Goal: Task Accomplishment & Management: Complete application form

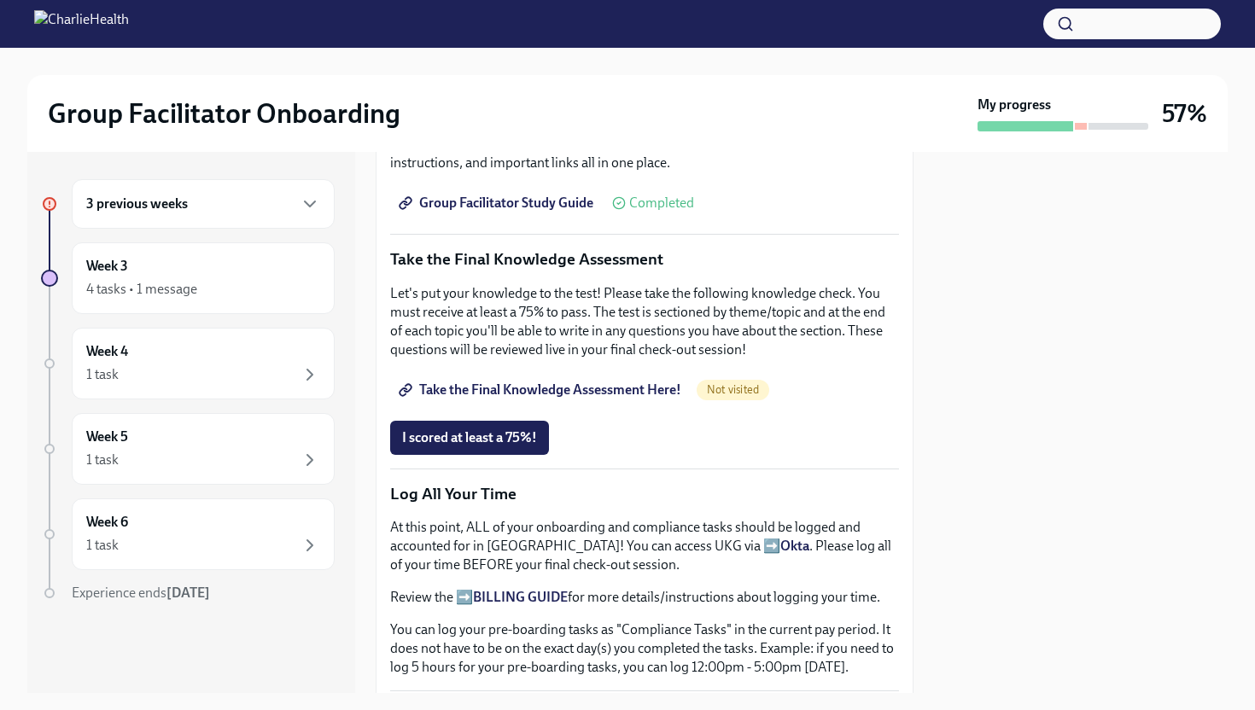
scroll to position [813, 0]
click at [532, 388] on span "Take the Final Knowledge Assessment Here!" at bounding box center [541, 389] width 279 height 17
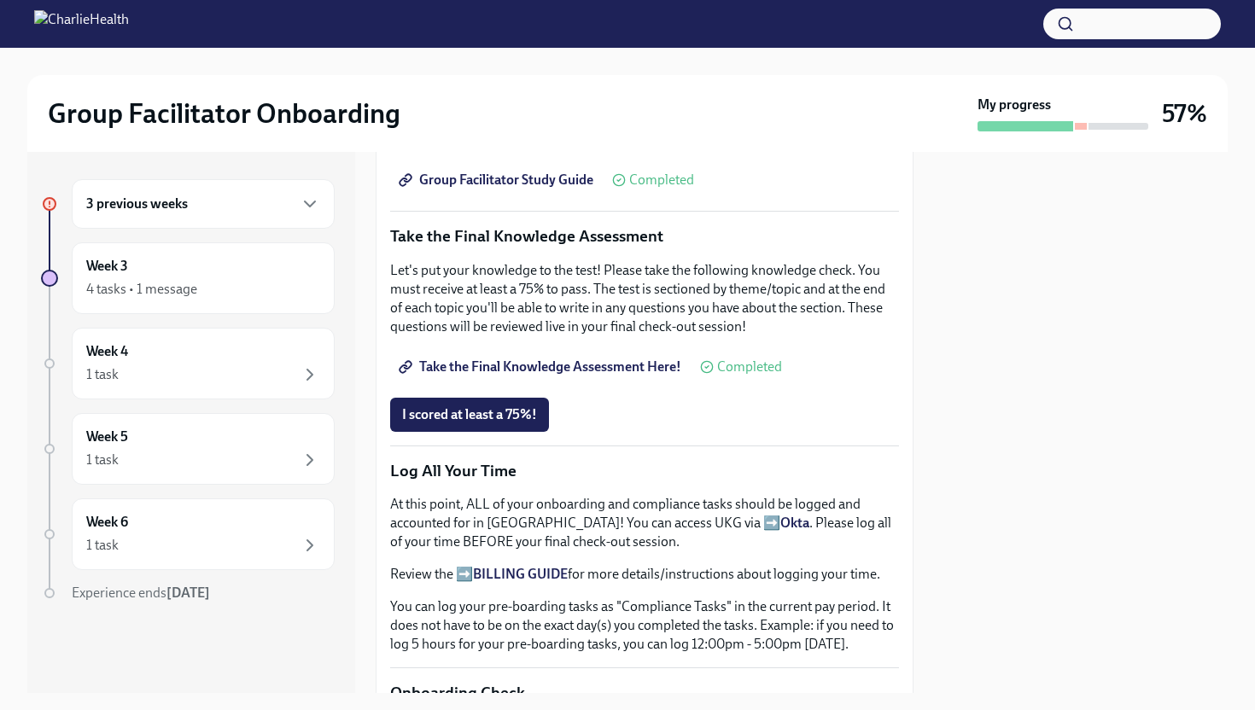
scroll to position [974, 0]
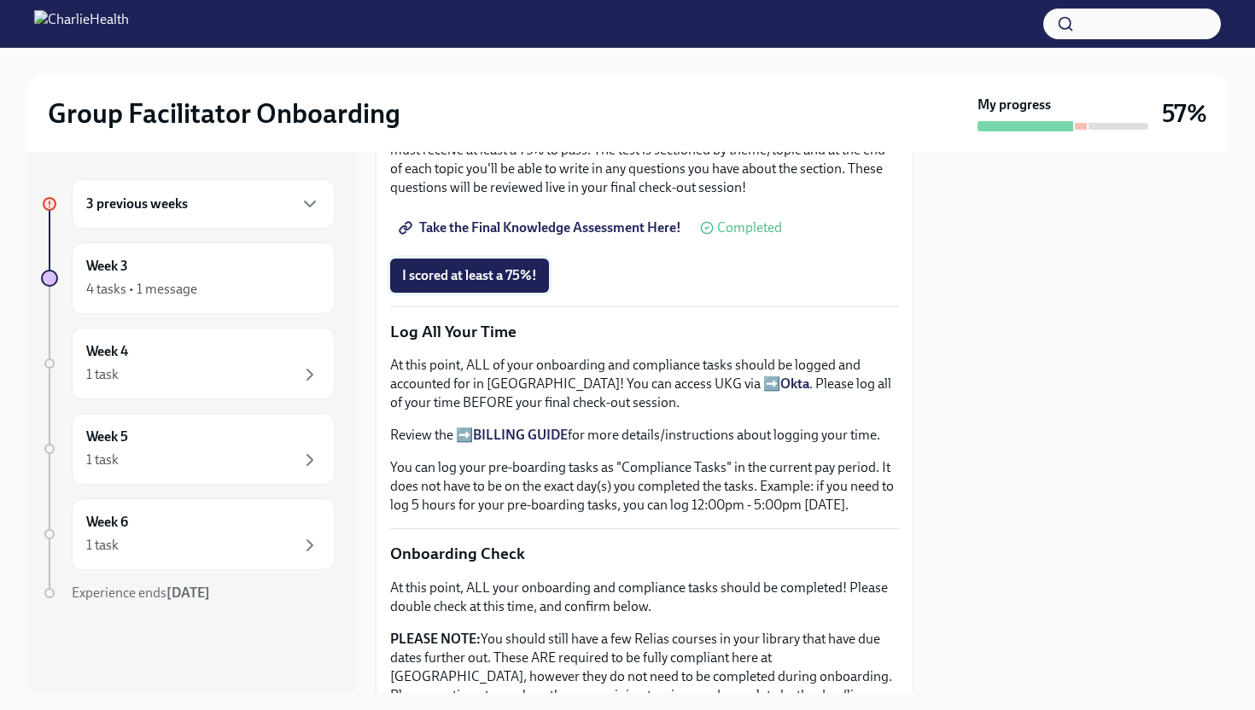
click at [423, 286] on button "I scored at least a 75%!" at bounding box center [469, 276] width 159 height 34
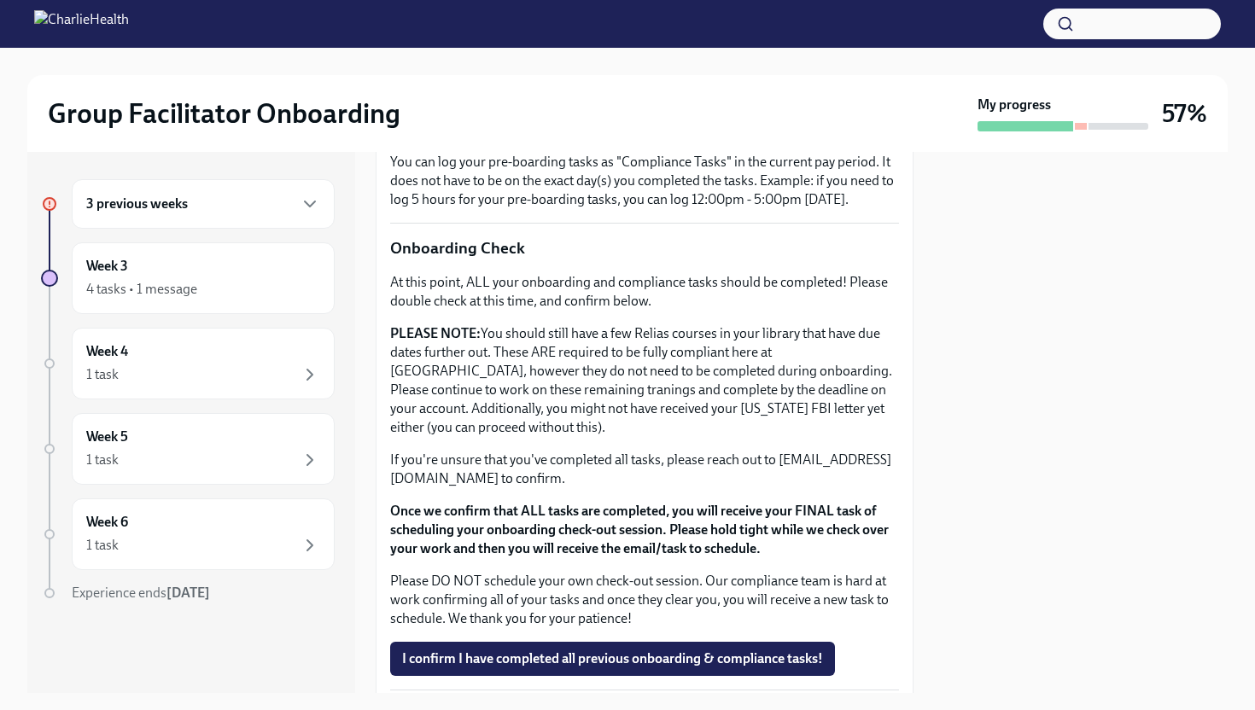
scroll to position [1308, 0]
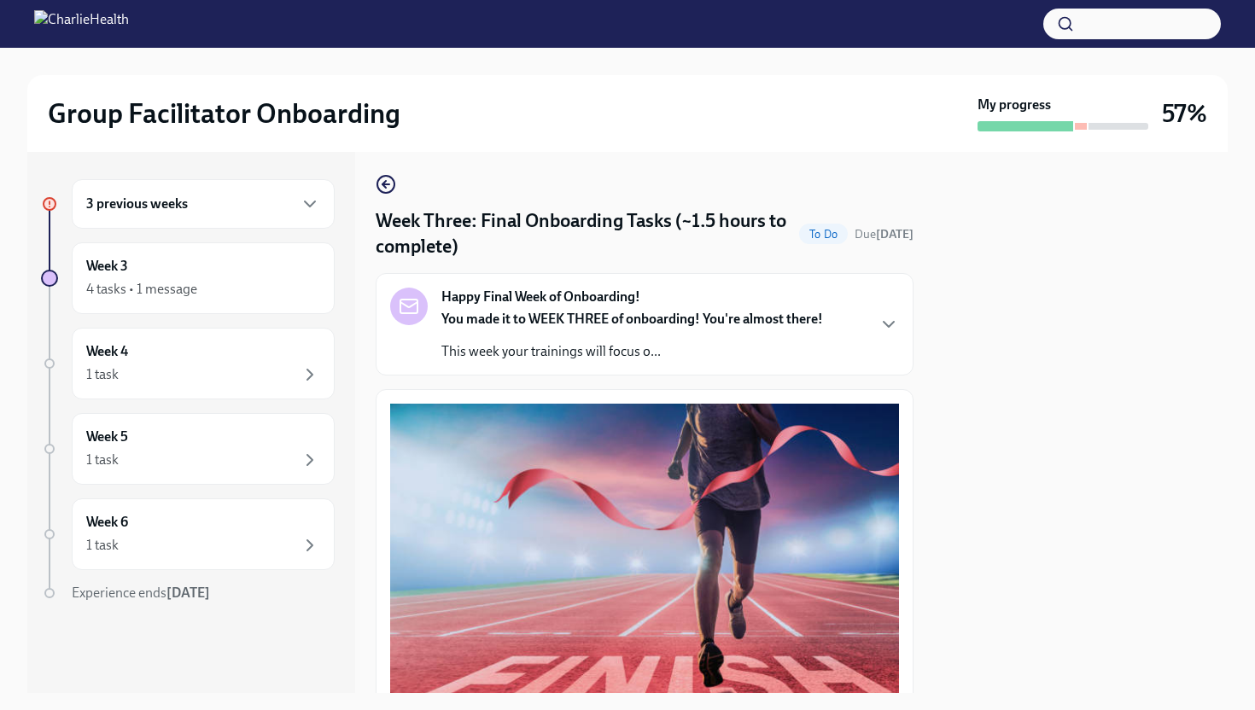
click at [486, 363] on div "Happy Final Week of Onboarding! You made it to WEEK THREE of onboarding! You're…" at bounding box center [645, 324] width 538 height 102
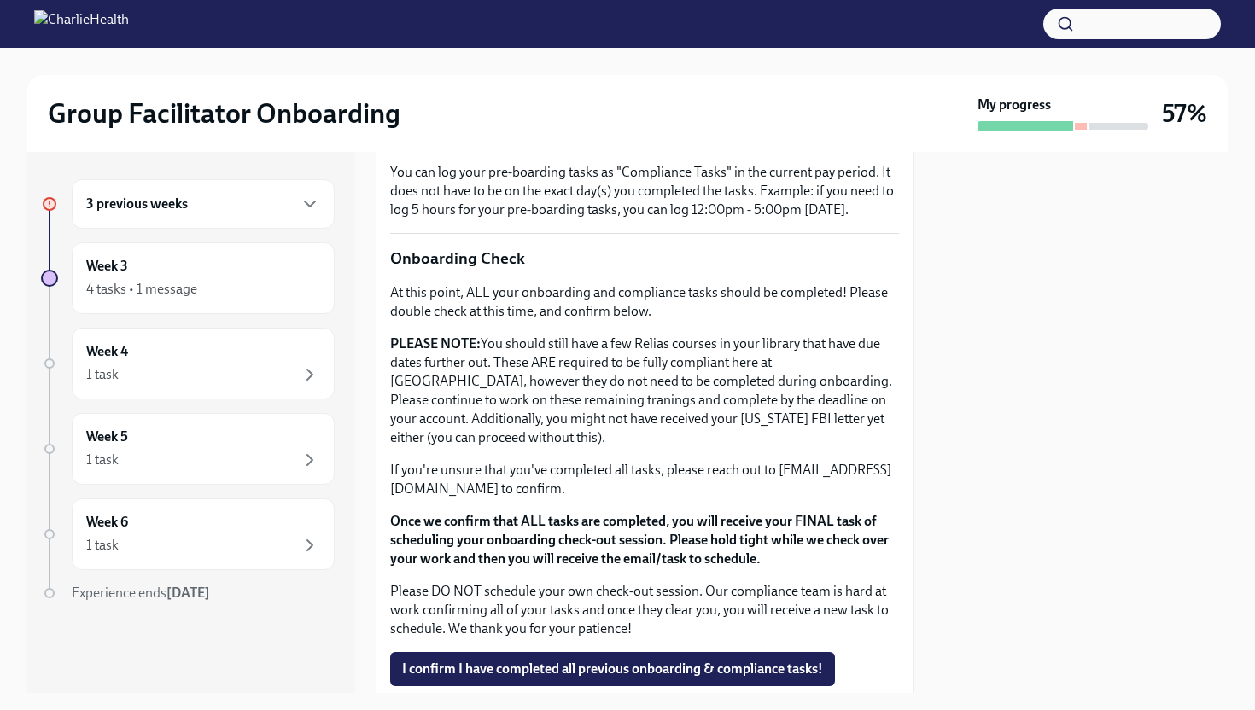
scroll to position [1718, 0]
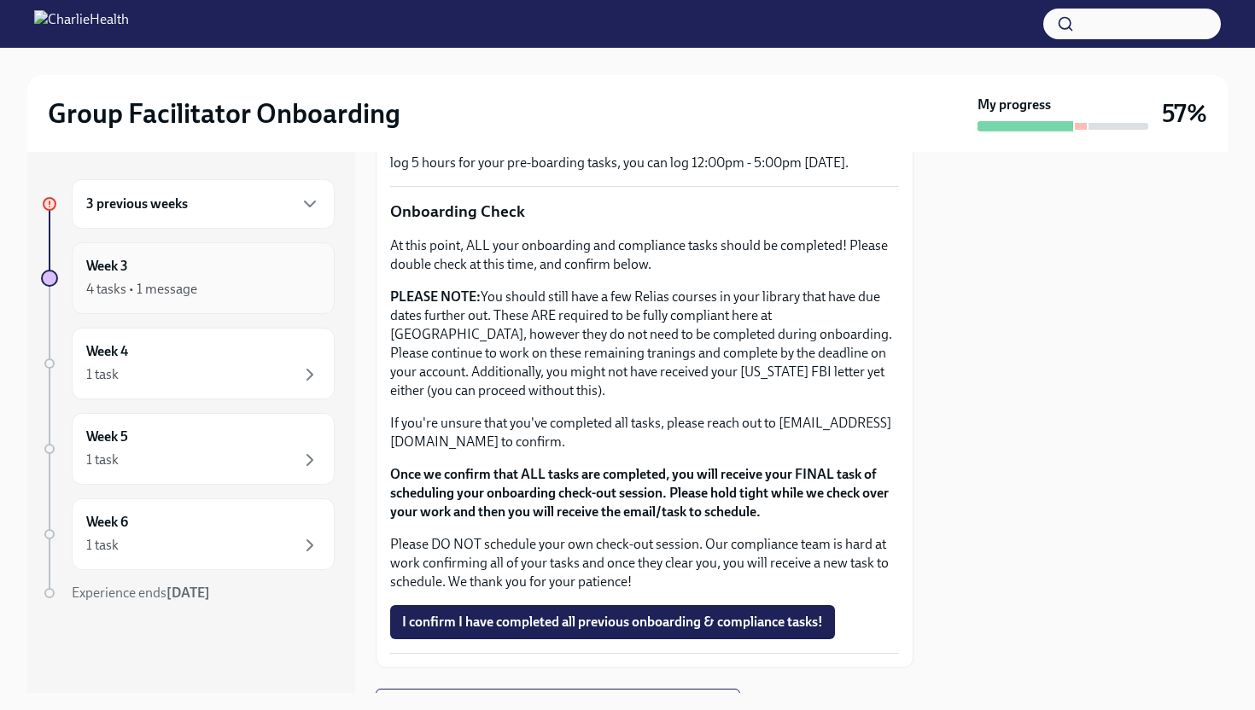
click at [244, 286] on div "4 tasks • 1 message" at bounding box center [203, 289] width 234 height 20
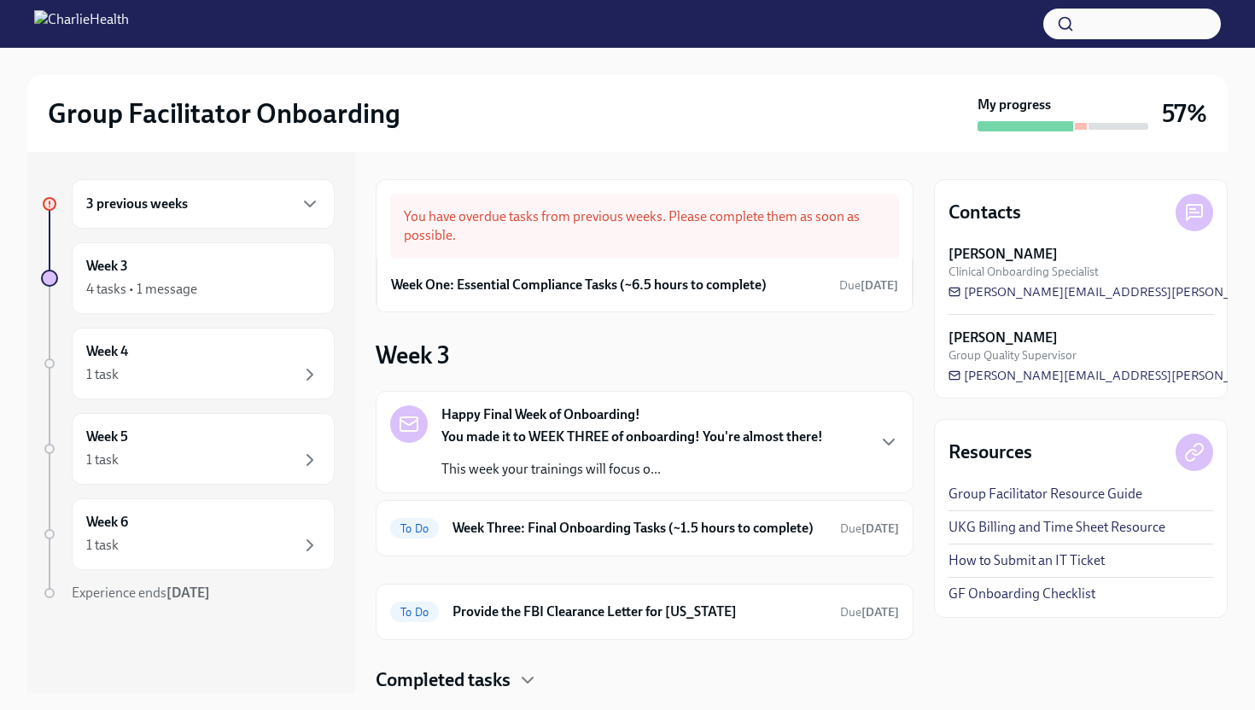
click at [650, 226] on div "You have overdue tasks from previous weeks. Please complete them as soon as pos…" at bounding box center [644, 226] width 509 height 65
click at [638, 269] on div "Week One: Essential Compliance Tasks (~6.5 hours to complete) Due [DATE]" at bounding box center [644, 285] width 536 height 53
click at [638, 293] on h6 "Week One: Essential Compliance Tasks (~6.5 hours to complete)" at bounding box center [579, 285] width 376 height 19
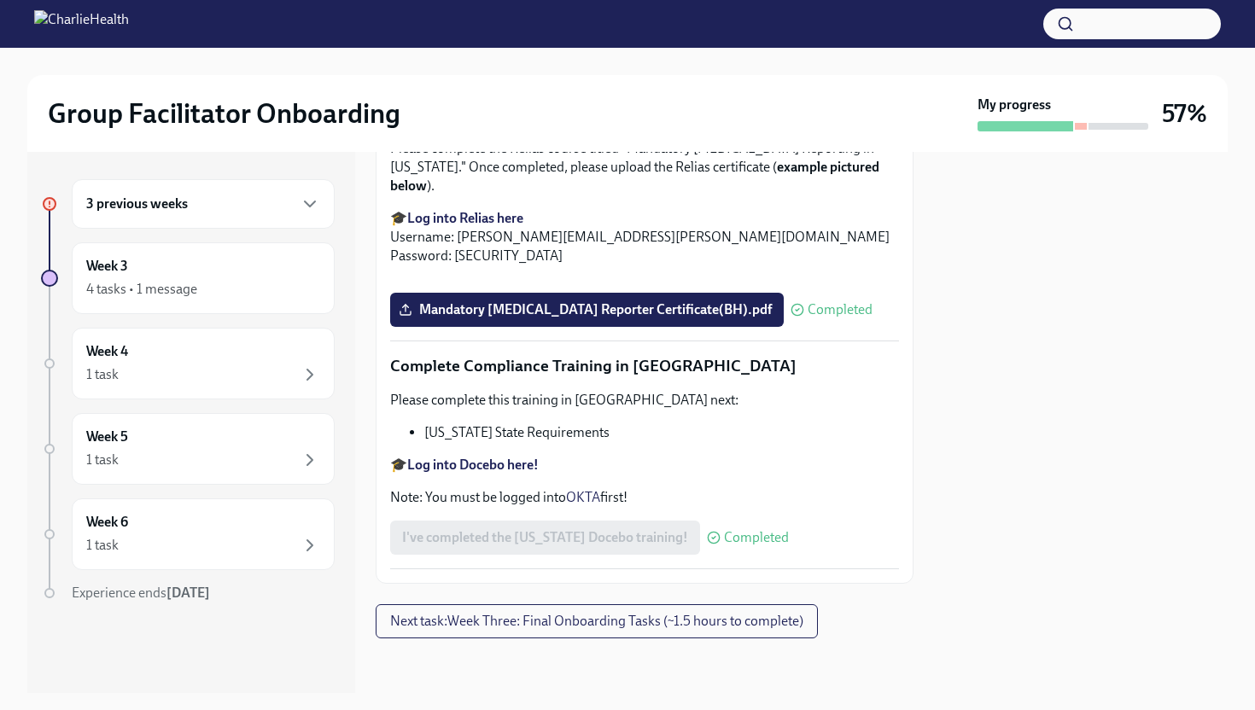
scroll to position [3693, 0]
click at [282, 205] on div "3 previous weeks" at bounding box center [203, 204] width 234 height 20
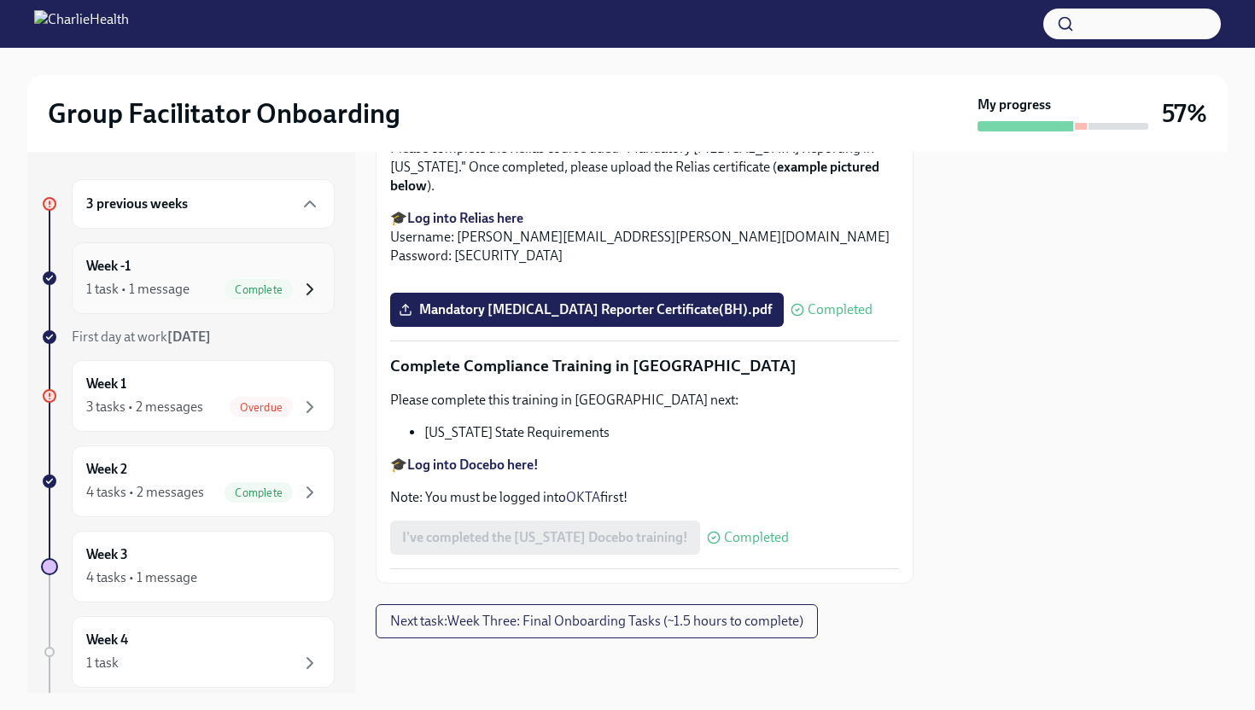
click at [311, 279] on icon "button" at bounding box center [310, 289] width 20 height 20
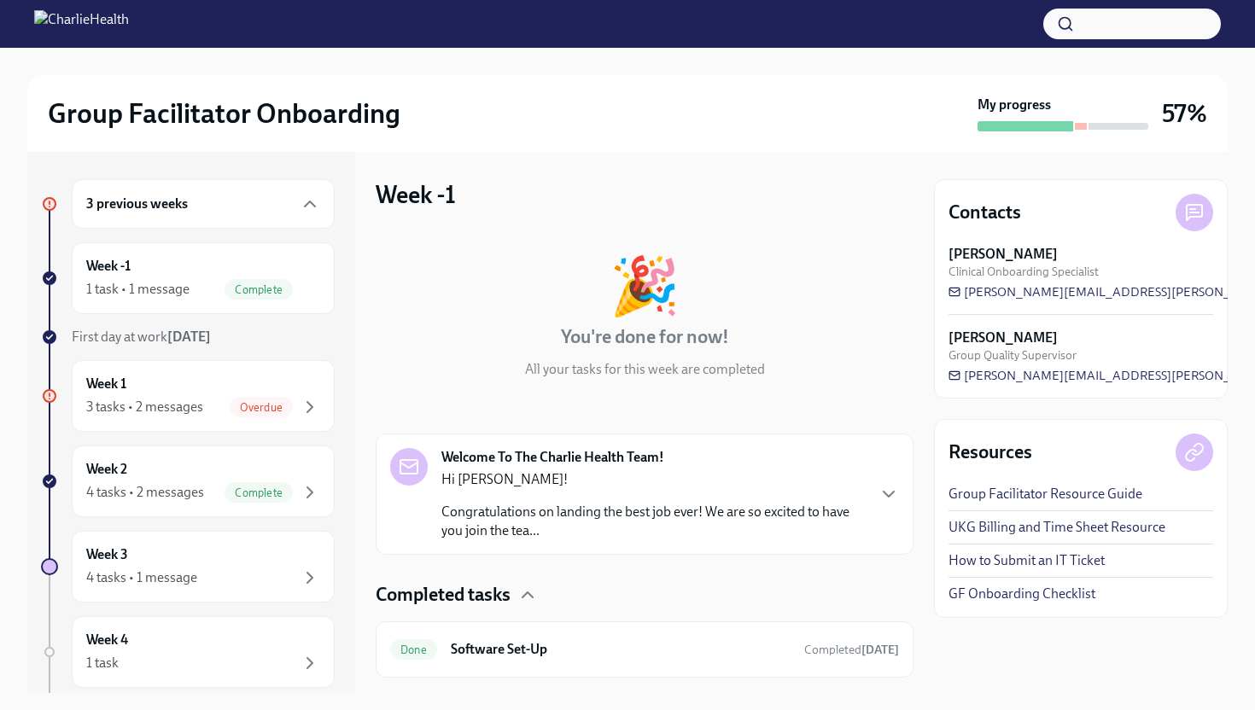
scroll to position [39, 0]
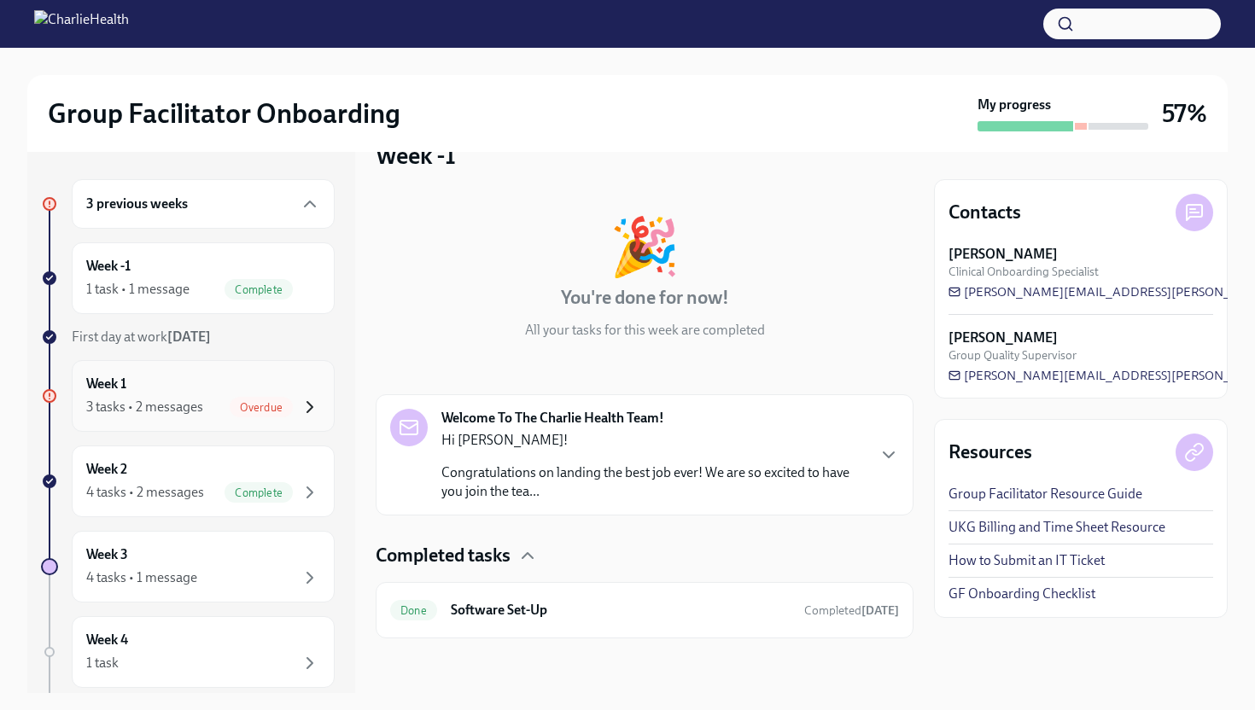
click at [300, 402] on icon "button" at bounding box center [310, 407] width 20 height 20
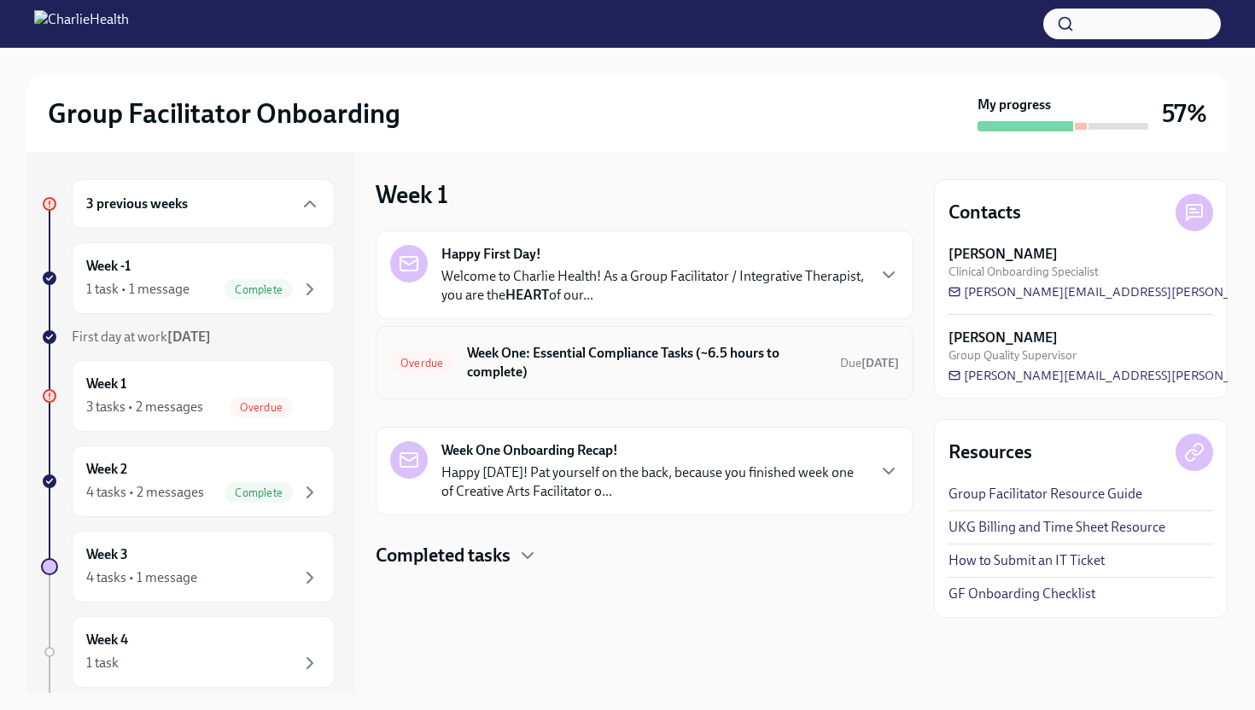
click at [513, 363] on h6 "Week One: Essential Compliance Tasks (~6.5 hours to complete)" at bounding box center [646, 363] width 359 height 38
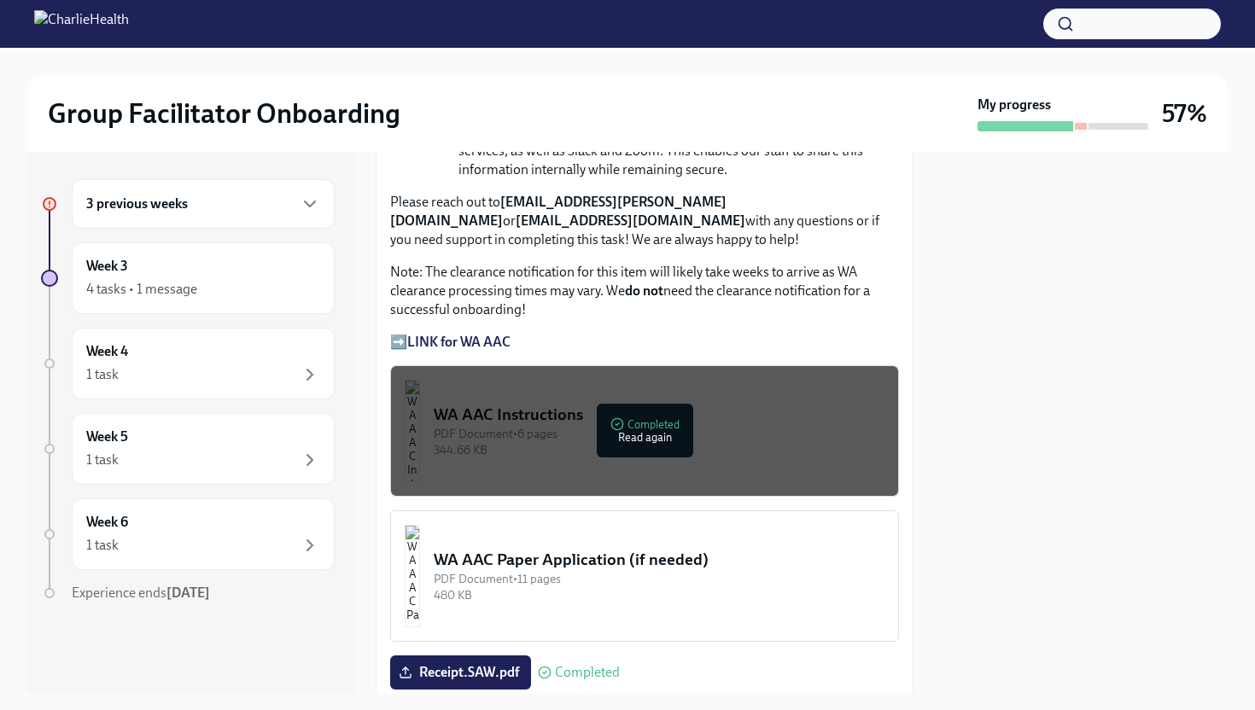
scroll to position [1587, 0]
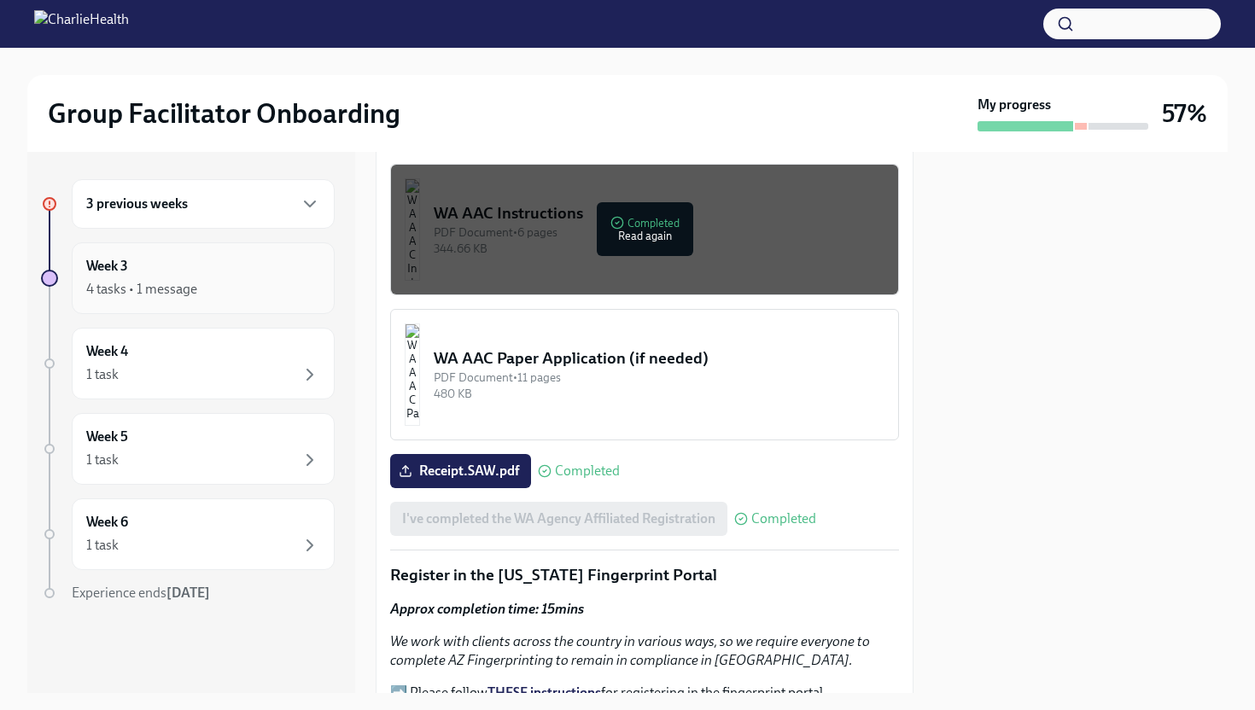
click at [291, 273] on div "Week 3 4 tasks • 1 message" at bounding box center [203, 278] width 234 height 43
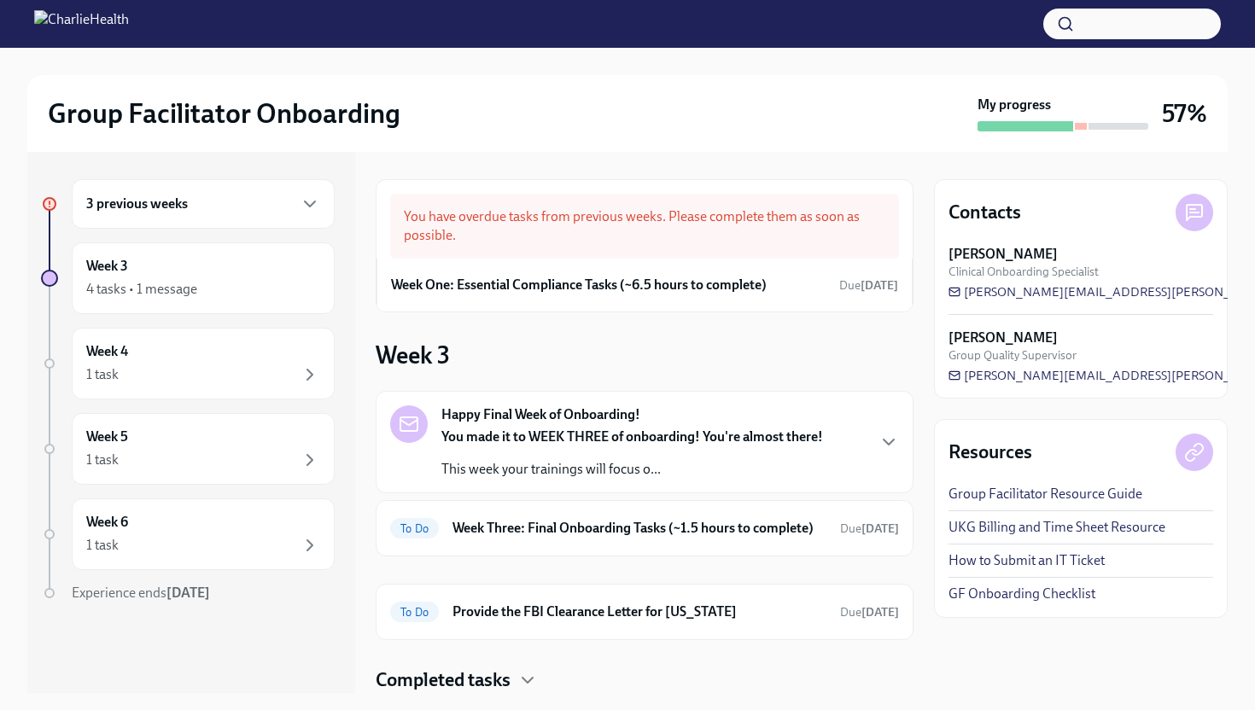
scroll to position [55, 0]
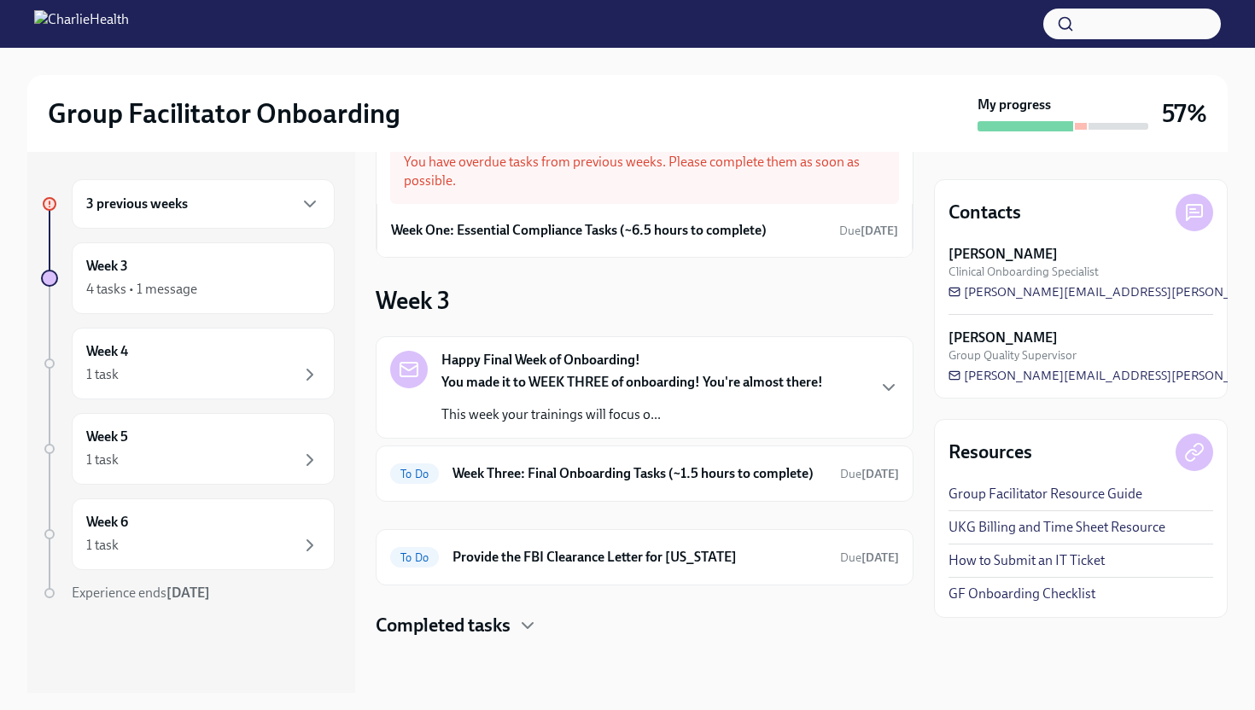
click at [574, 387] on strong "You made it to WEEK THREE of onboarding! You're almost there!" at bounding box center [632, 382] width 382 height 16
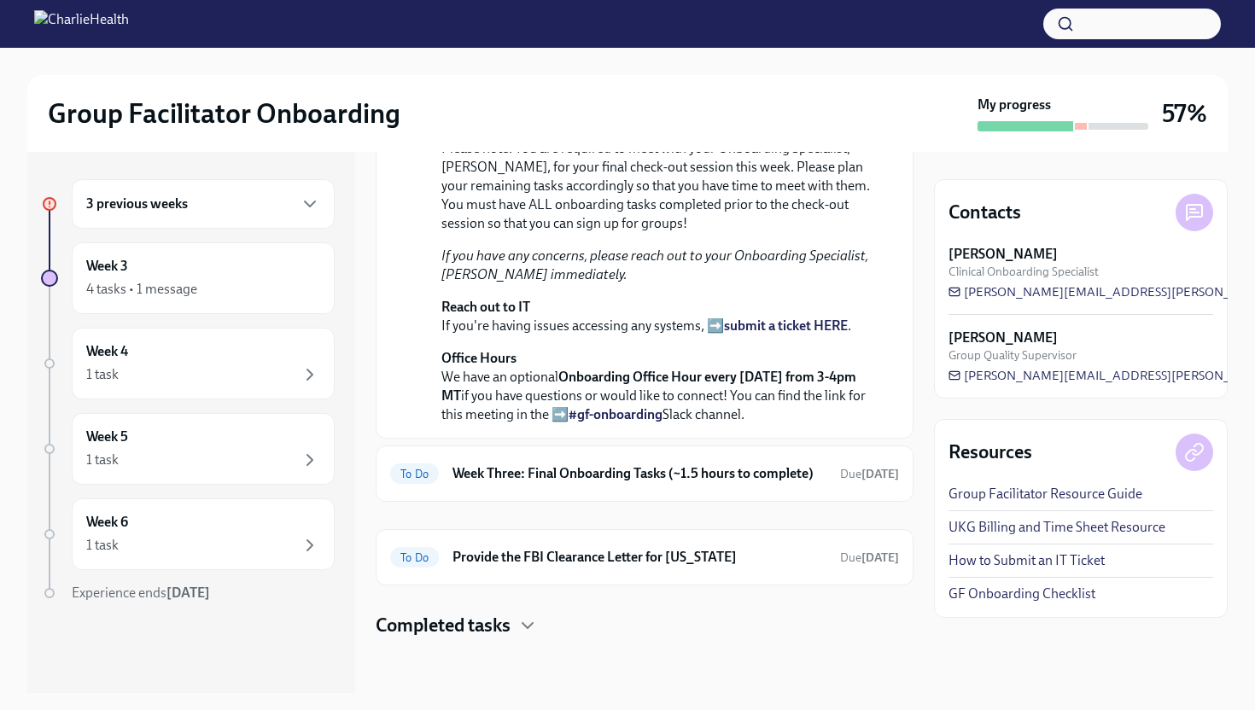
scroll to position [698, 0]
click at [572, 463] on div "To Do Week Three: Final Onboarding Tasks (~1.5 hours to complete) Due [DATE]" at bounding box center [644, 473] width 509 height 27
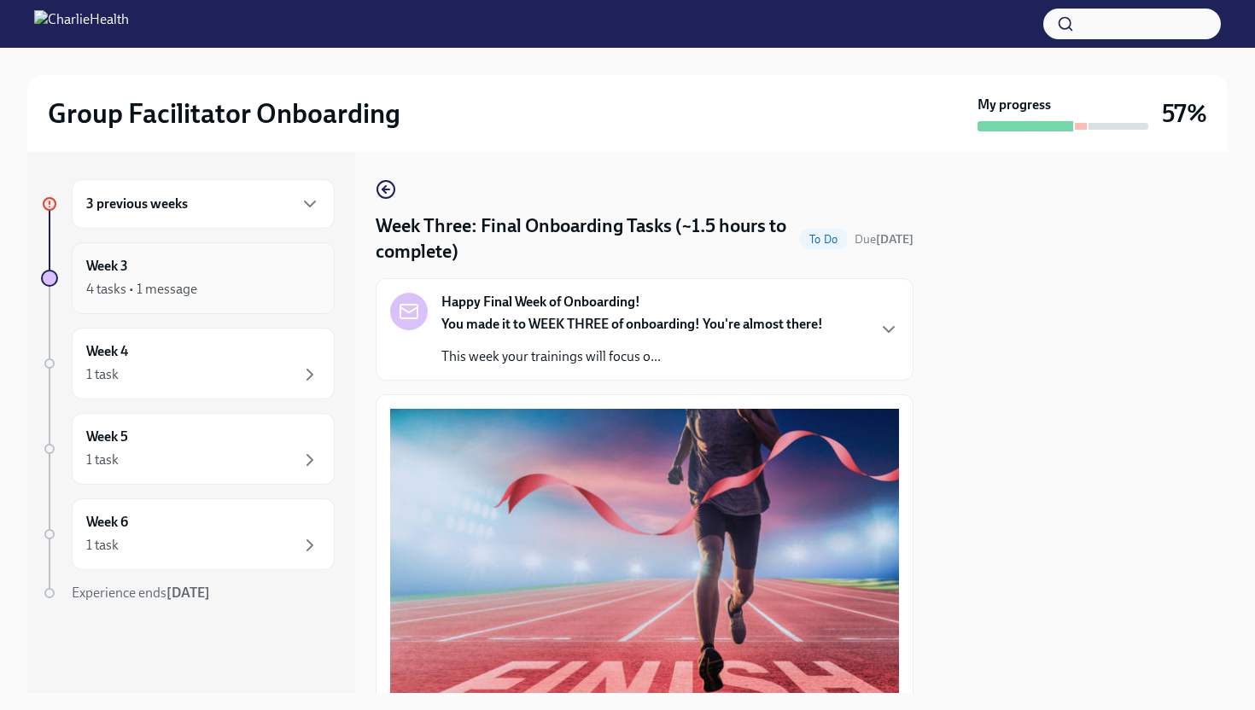
click at [255, 289] on div "4 tasks • 1 message" at bounding box center [203, 289] width 234 height 20
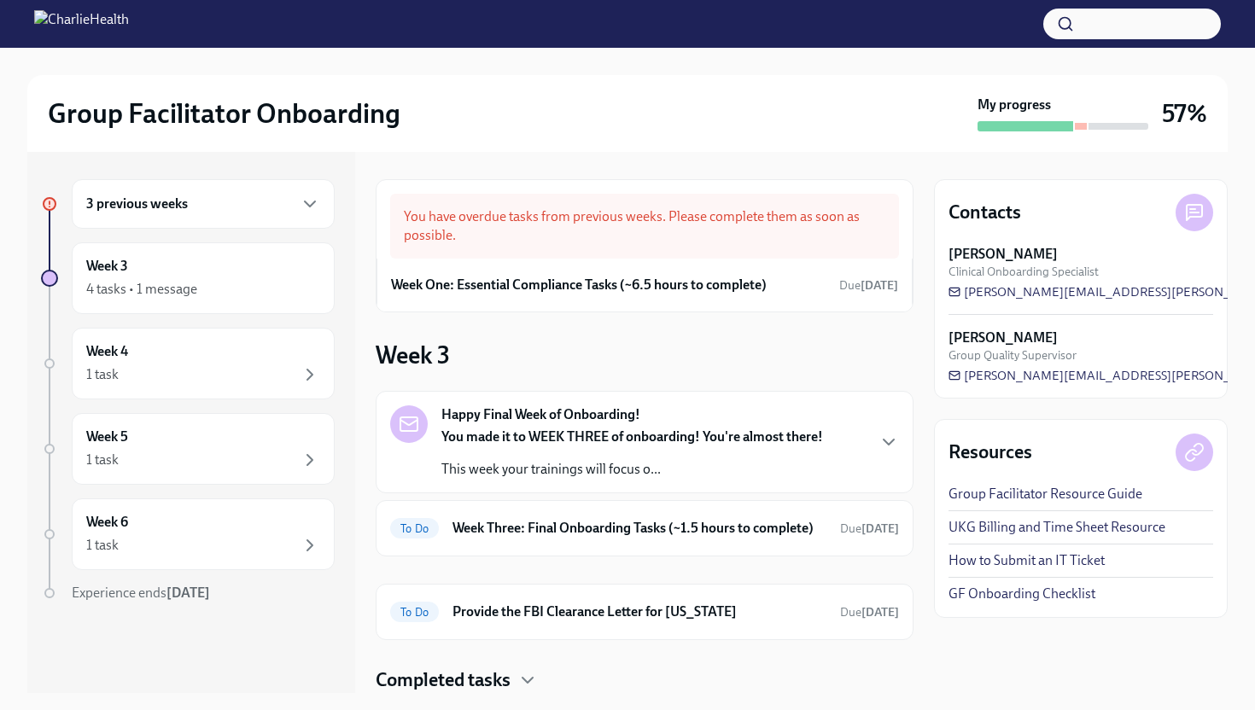
scroll to position [55, 0]
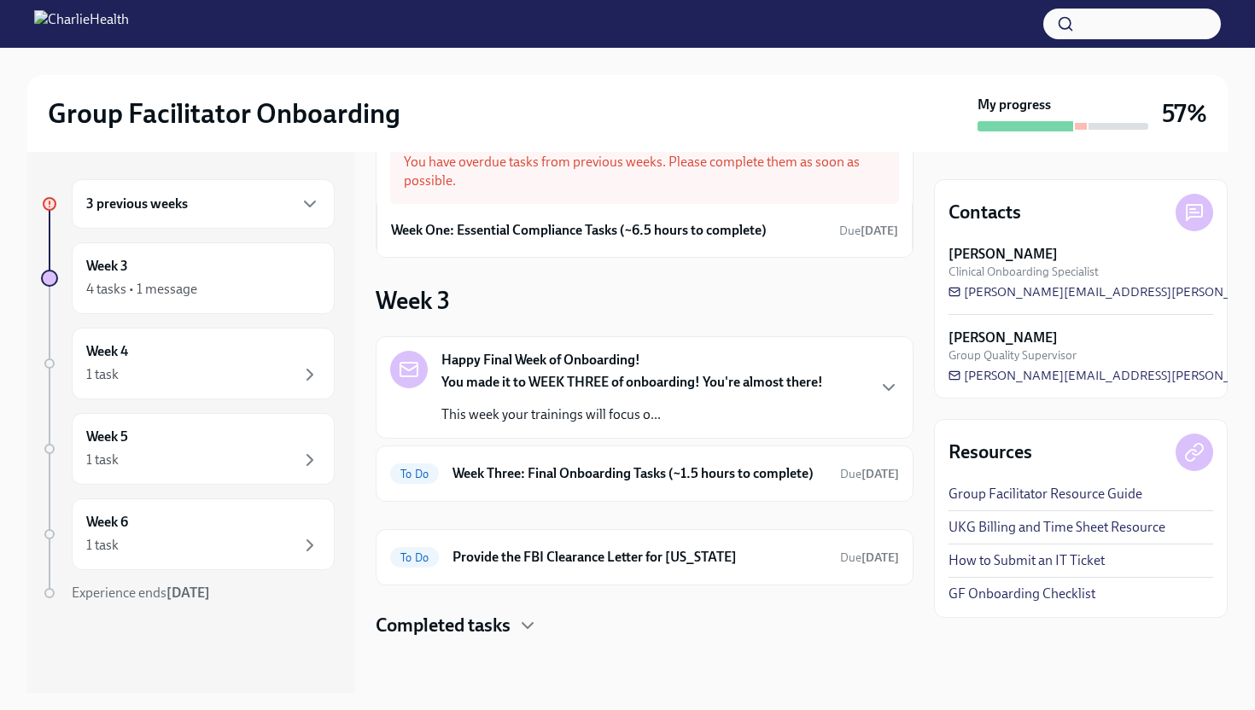
click at [466, 374] on strong "You made it to WEEK THREE of onboarding! You're almost there!" at bounding box center [632, 382] width 382 height 16
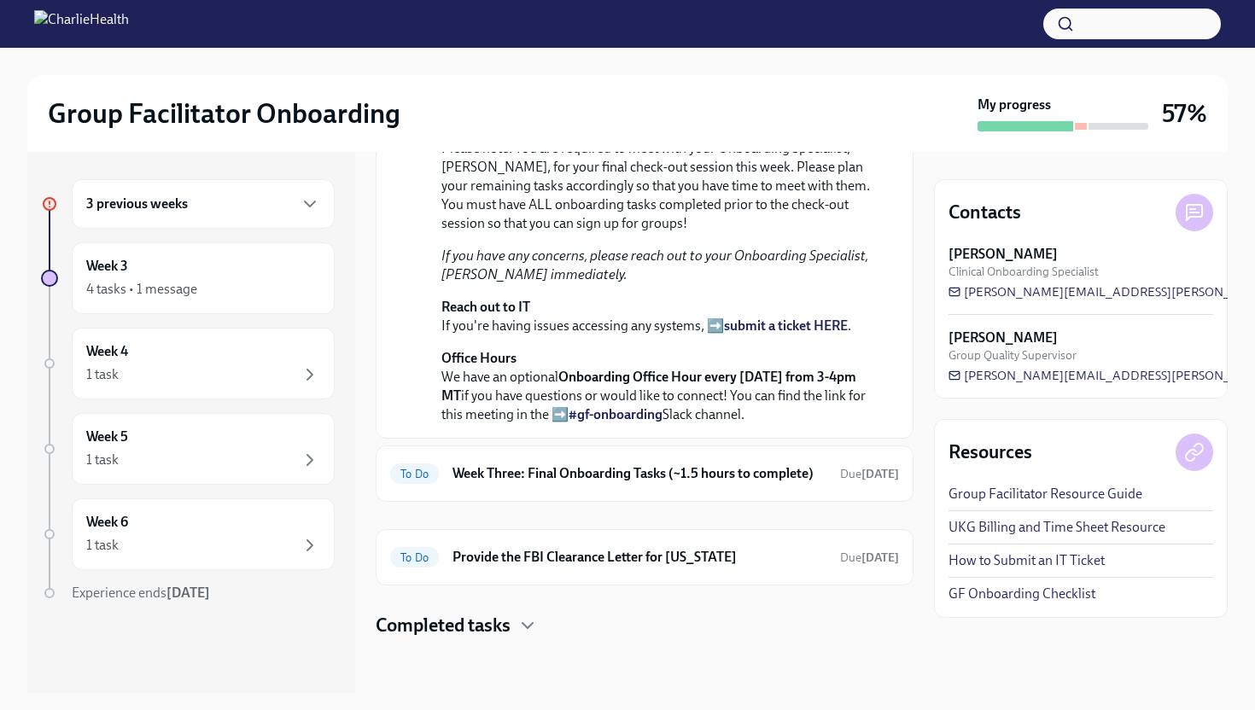
scroll to position [698, 0]
click at [478, 469] on h6 "Week Three: Final Onboarding Tasks (~1.5 hours to complete)" at bounding box center [639, 473] width 374 height 19
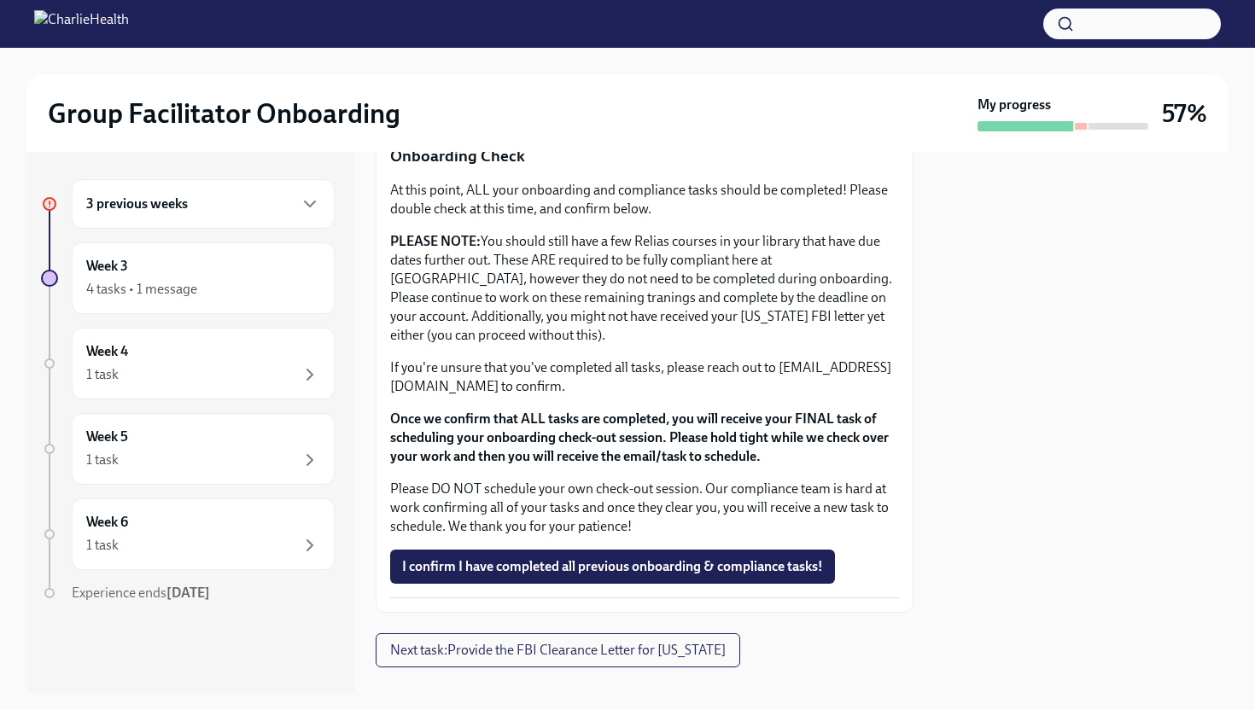
scroll to position [1372, 0]
click at [486, 549] on button "I confirm I have completed all previous onboarding & compliance tasks!" at bounding box center [612, 566] width 445 height 34
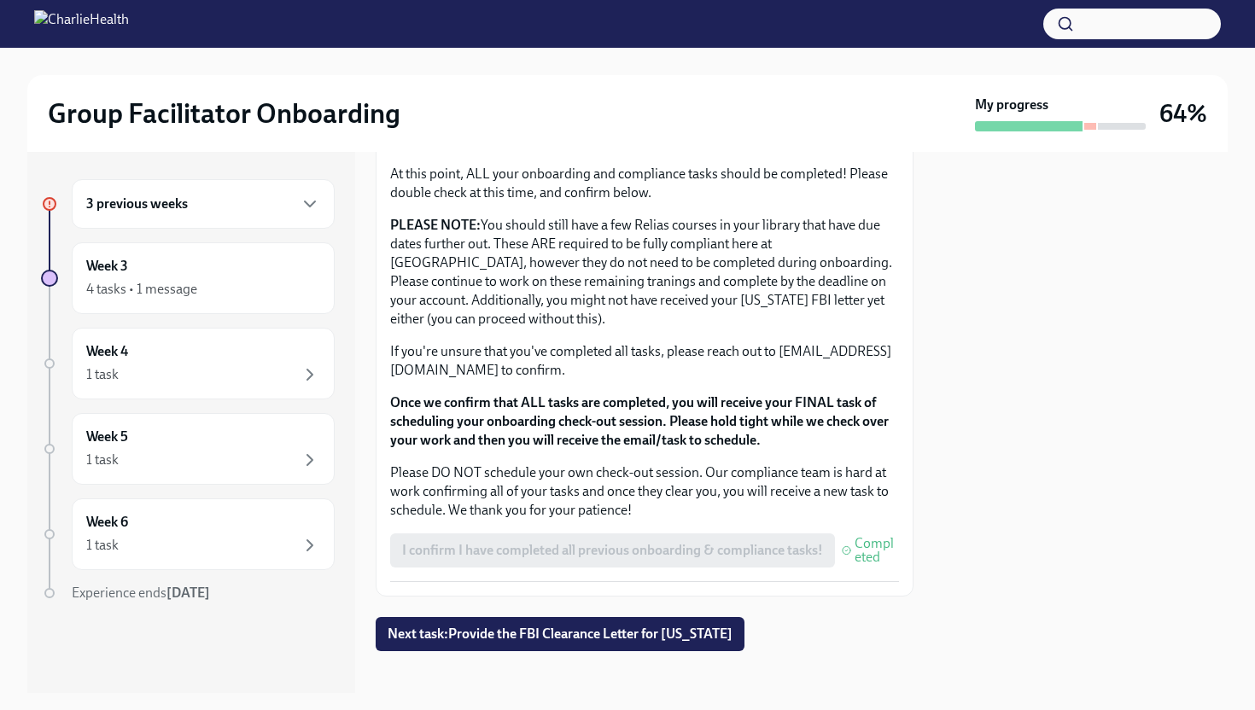
scroll to position [1401, 0]
